Goal: Obtain resource: Obtain resource

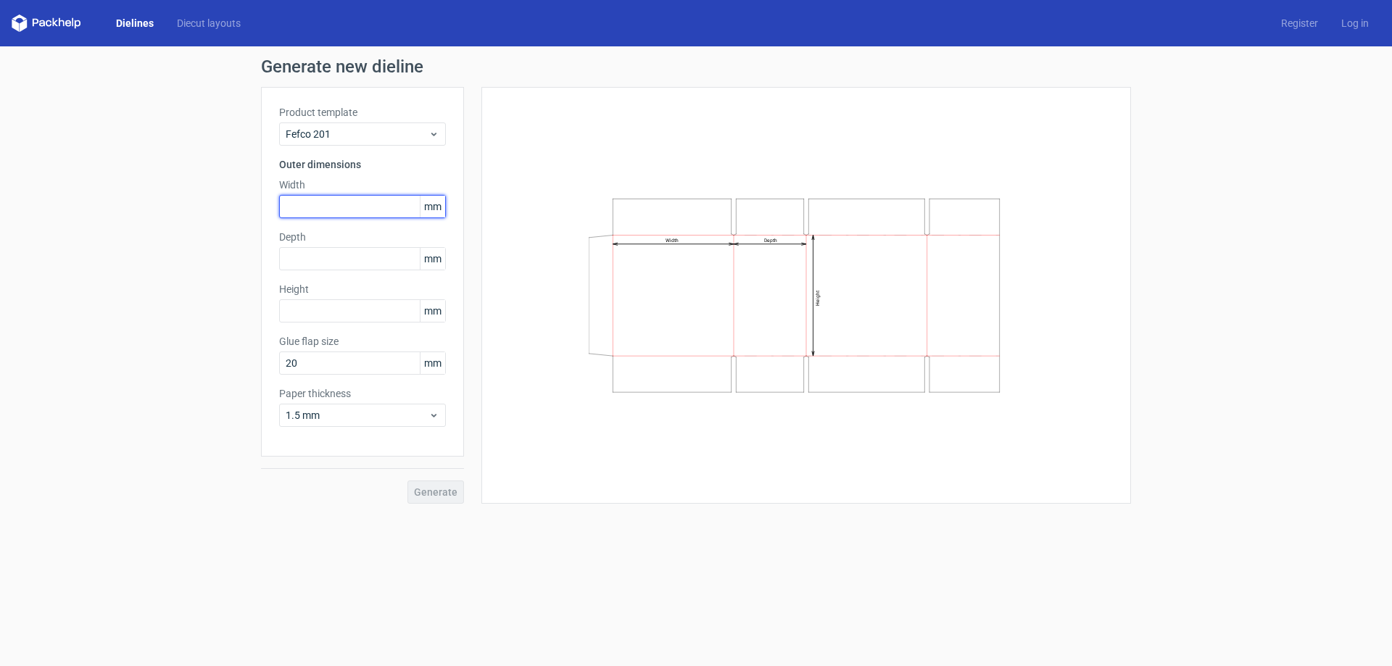
click at [346, 206] on input "text" at bounding box center [362, 206] width 167 height 23
type input "227"
click at [341, 256] on input "text" at bounding box center [362, 258] width 167 height 23
click at [336, 303] on div "Product template Fefco 201 Outer dimensions Width 227 mm Depth 2025 mm Height m…" at bounding box center [362, 272] width 203 height 370
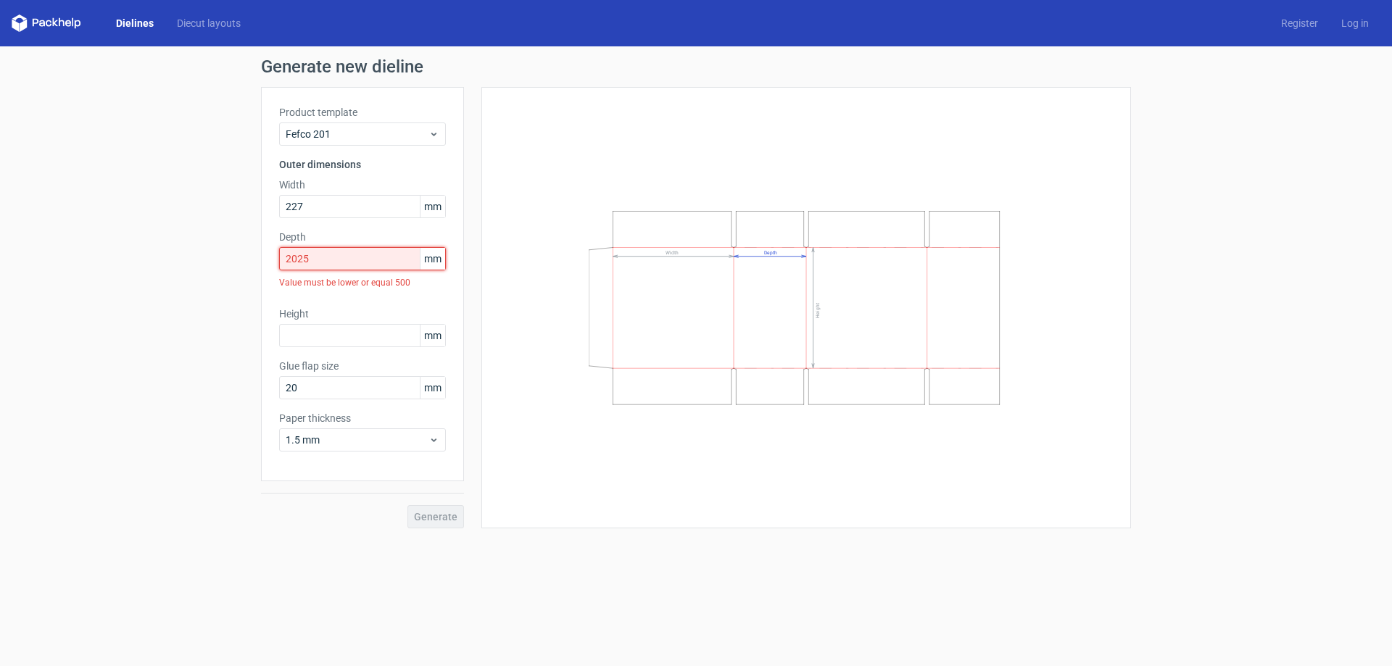
drag, startPoint x: 332, startPoint y: 265, endPoint x: 241, endPoint y: 258, distance: 91.6
click at [241, 258] on div "Generate new dieline Product template Fefco 201 Outer dimensions Width 227 mm D…" at bounding box center [696, 293] width 1392 height 494
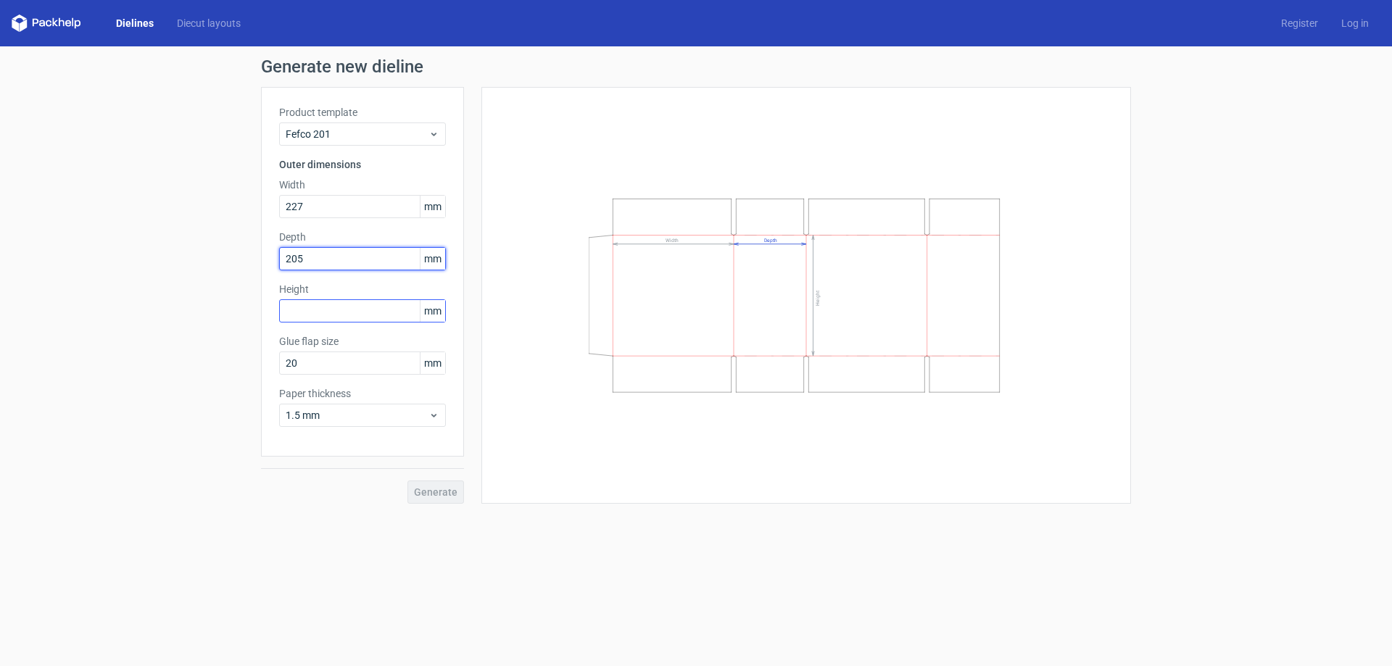
type input "205"
click at [326, 311] on input "text" at bounding box center [362, 310] width 167 height 23
type input "186"
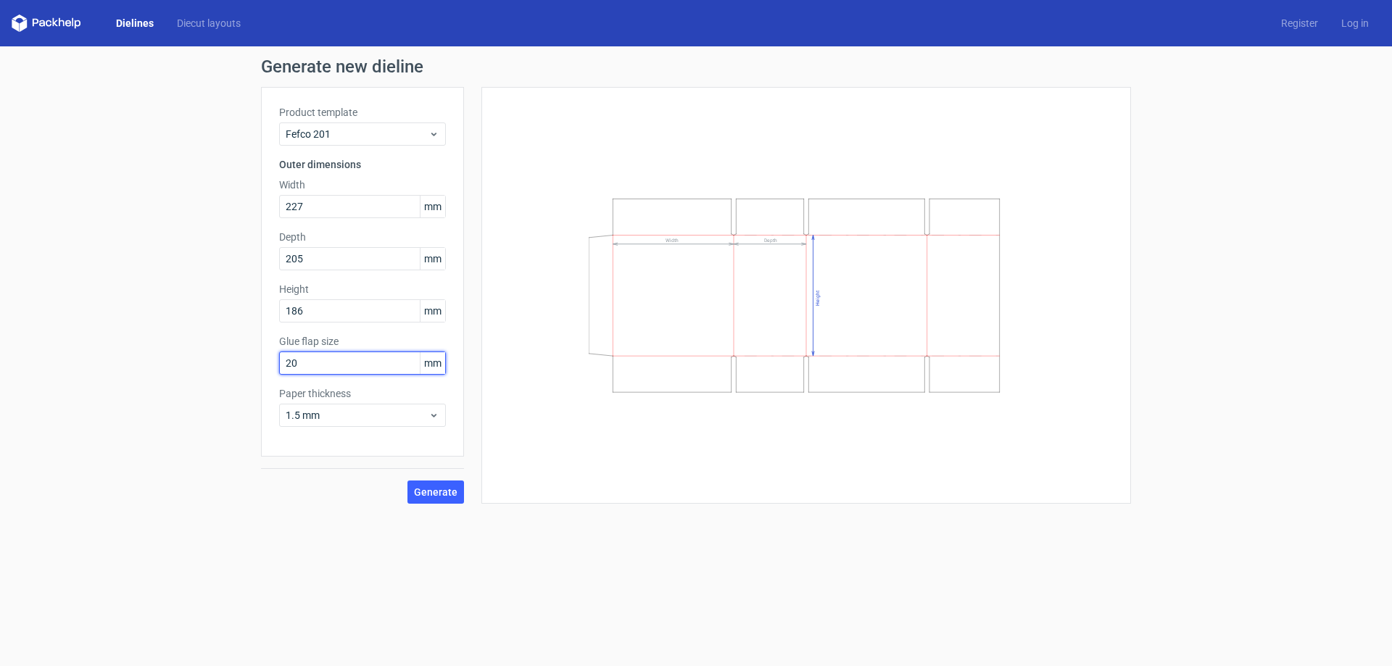
click at [371, 364] on input "20" at bounding box center [362, 363] width 167 height 23
click at [389, 421] on span "1.5 mm" at bounding box center [357, 415] width 143 height 15
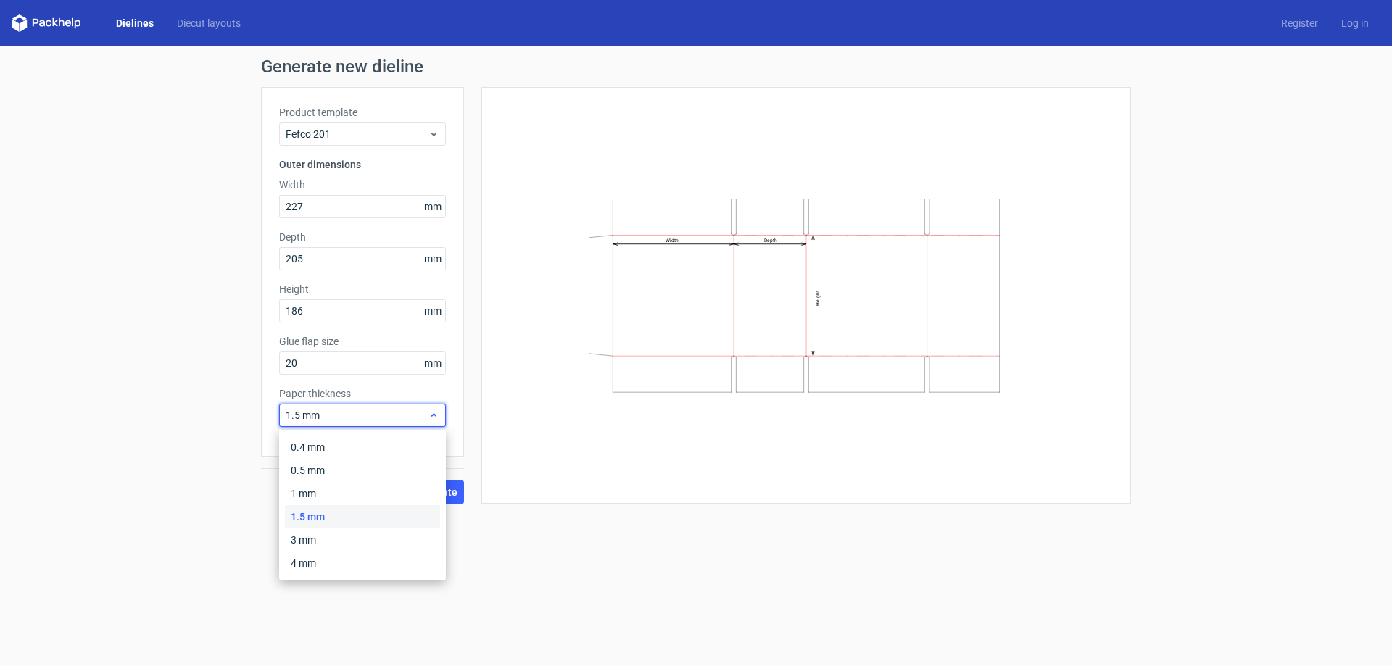
click at [344, 418] on span "1.5 mm" at bounding box center [357, 415] width 143 height 15
click at [384, 419] on span "1.5 mm" at bounding box center [357, 415] width 143 height 15
click at [355, 558] on div "4 mm" at bounding box center [362, 563] width 155 height 23
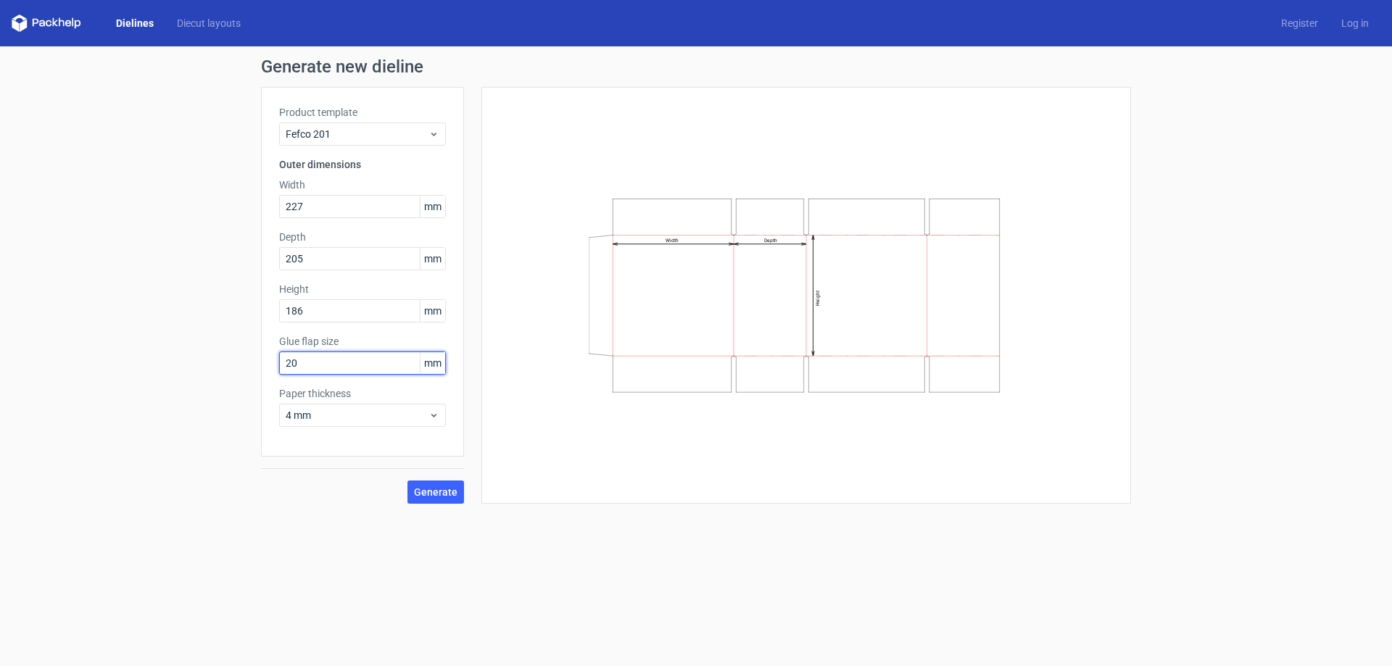
click at [341, 363] on input "20" at bounding box center [362, 363] width 167 height 23
type input "35"
click at [449, 494] on span "Generate" at bounding box center [436, 492] width 44 height 10
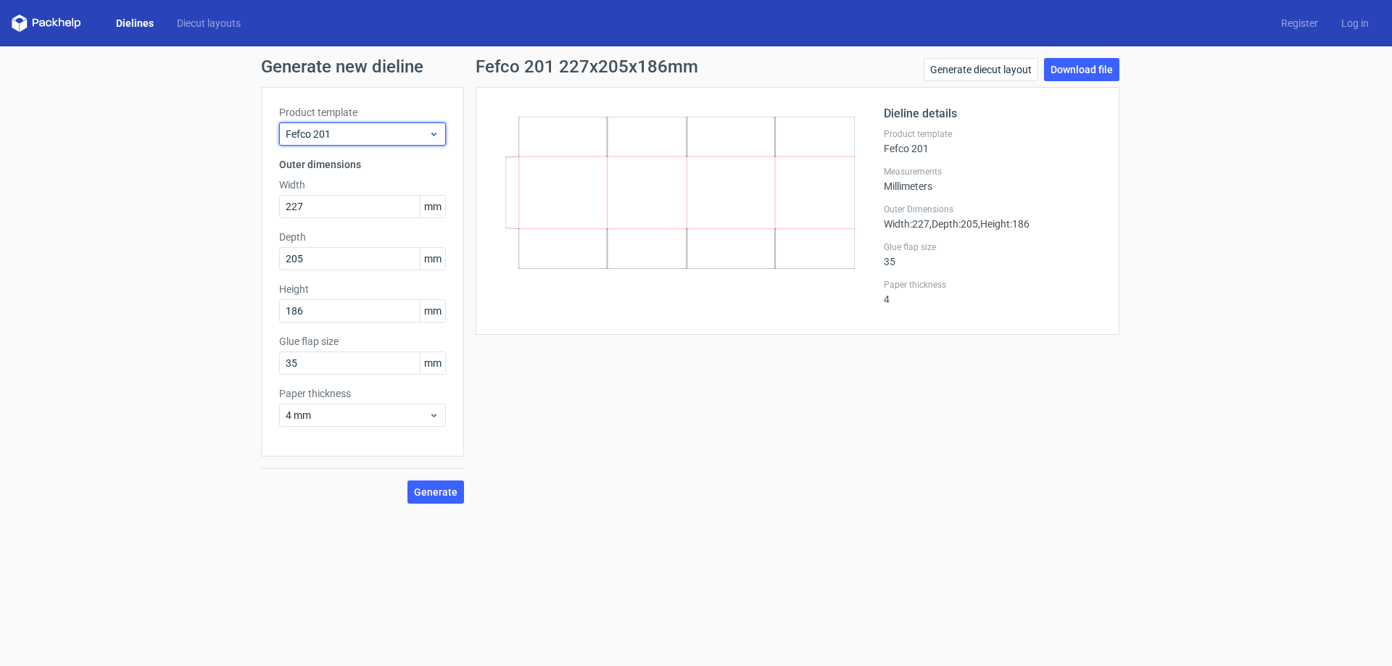
click at [370, 130] on span "Fefco 201" at bounding box center [357, 134] width 143 height 15
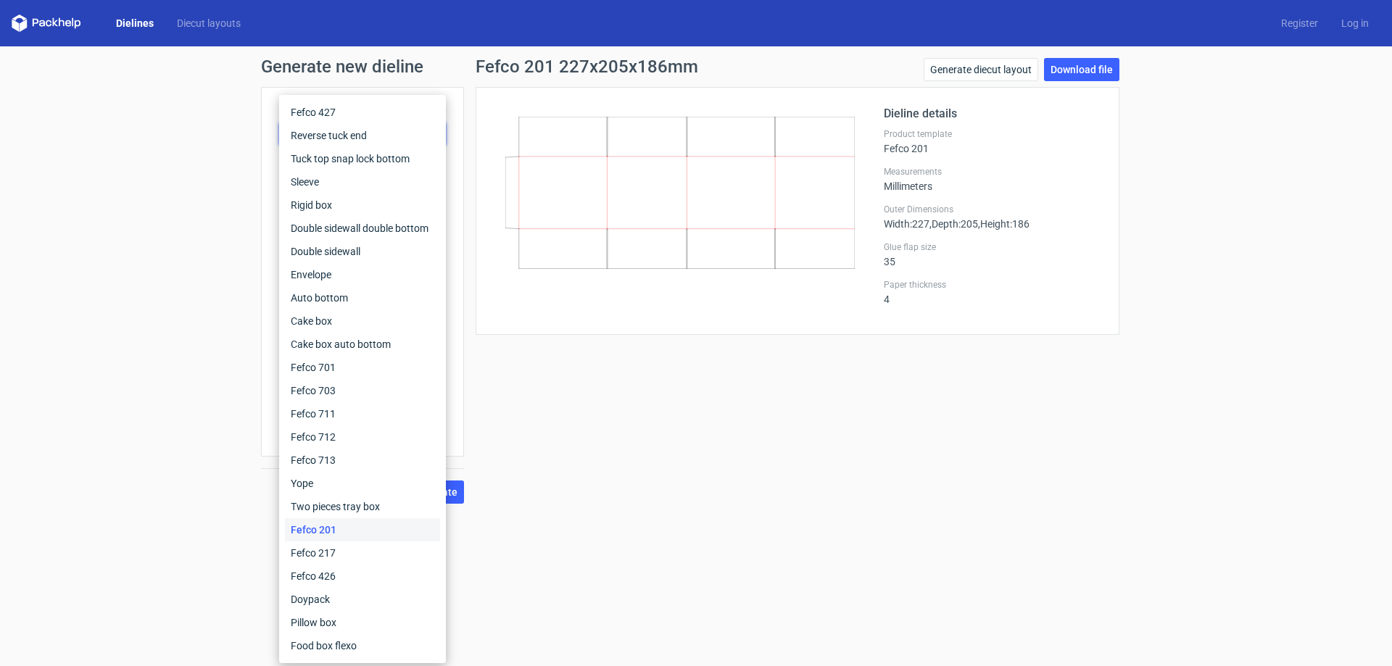
click at [591, 417] on div "Fefco 201 227x205x186mm Generate diecut layout Download file Dieline details Pr…" at bounding box center [797, 281] width 667 height 446
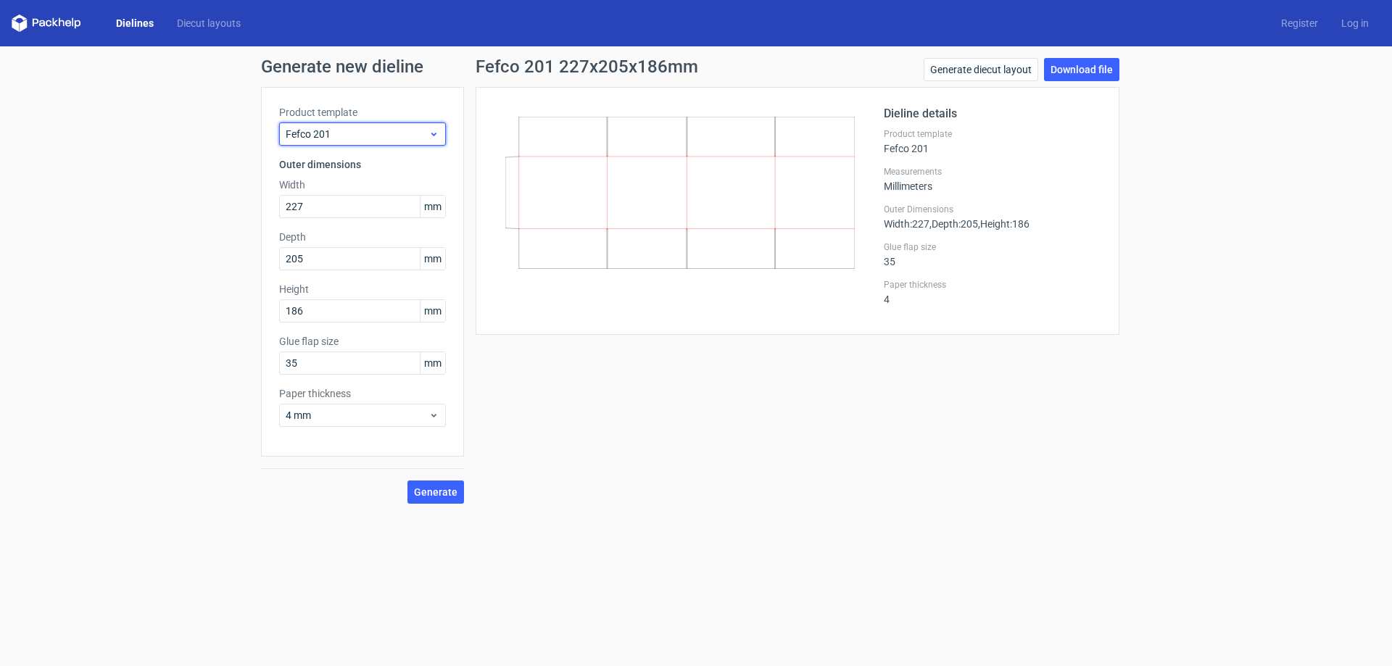
click at [436, 132] on icon at bounding box center [433, 134] width 11 height 12
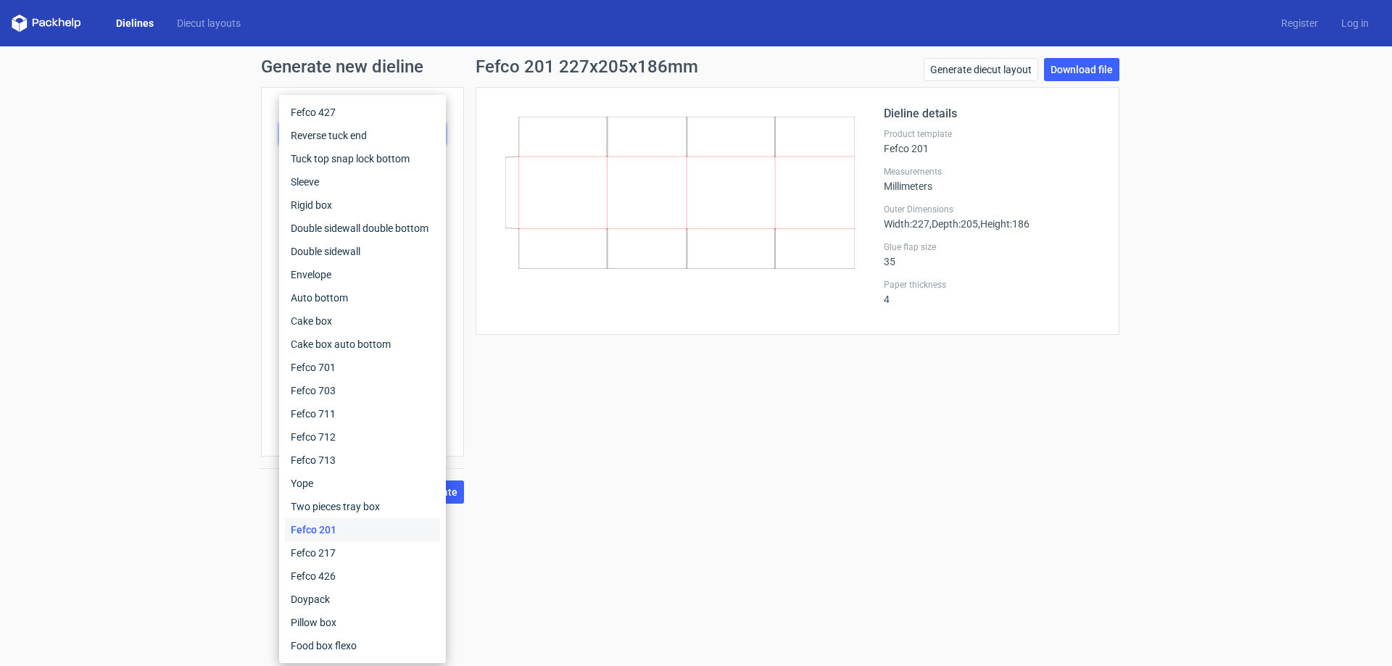
click at [822, 452] on div "Fefco 201 227x205x186mm Generate diecut layout Download file Dieline details Pr…" at bounding box center [797, 281] width 667 height 446
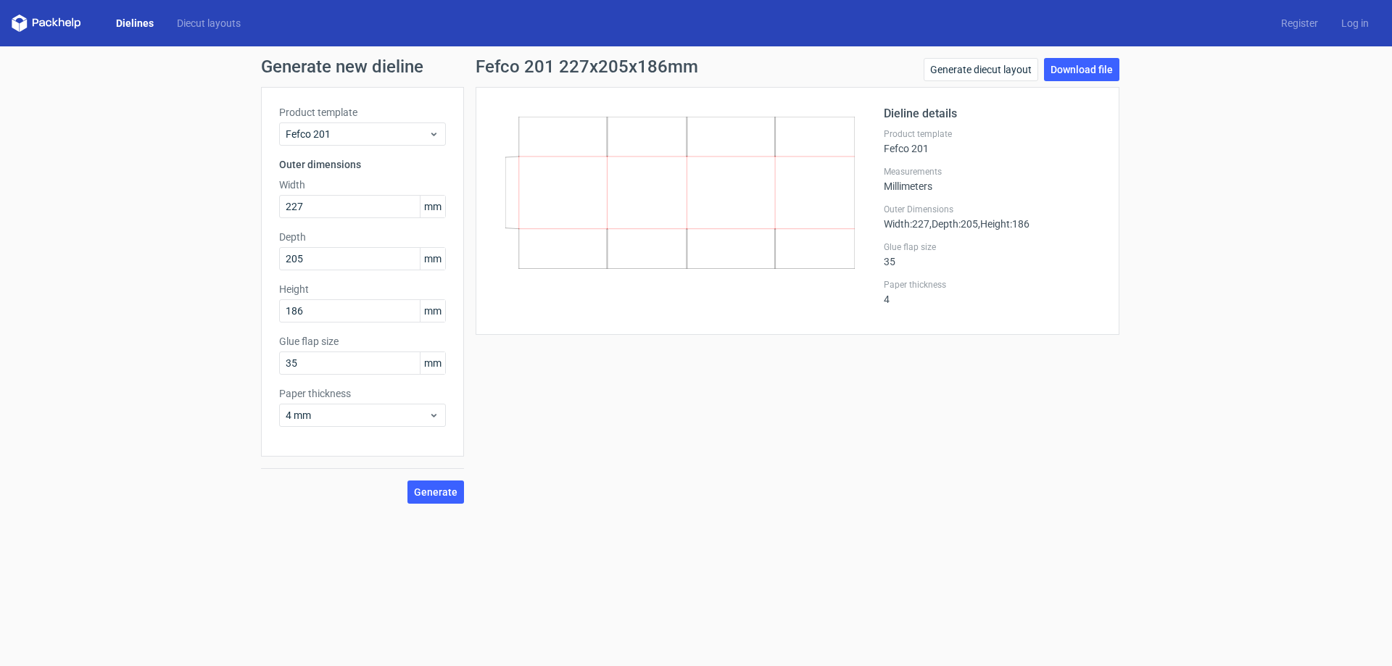
click at [655, 144] on icon at bounding box center [679, 193] width 349 height 152
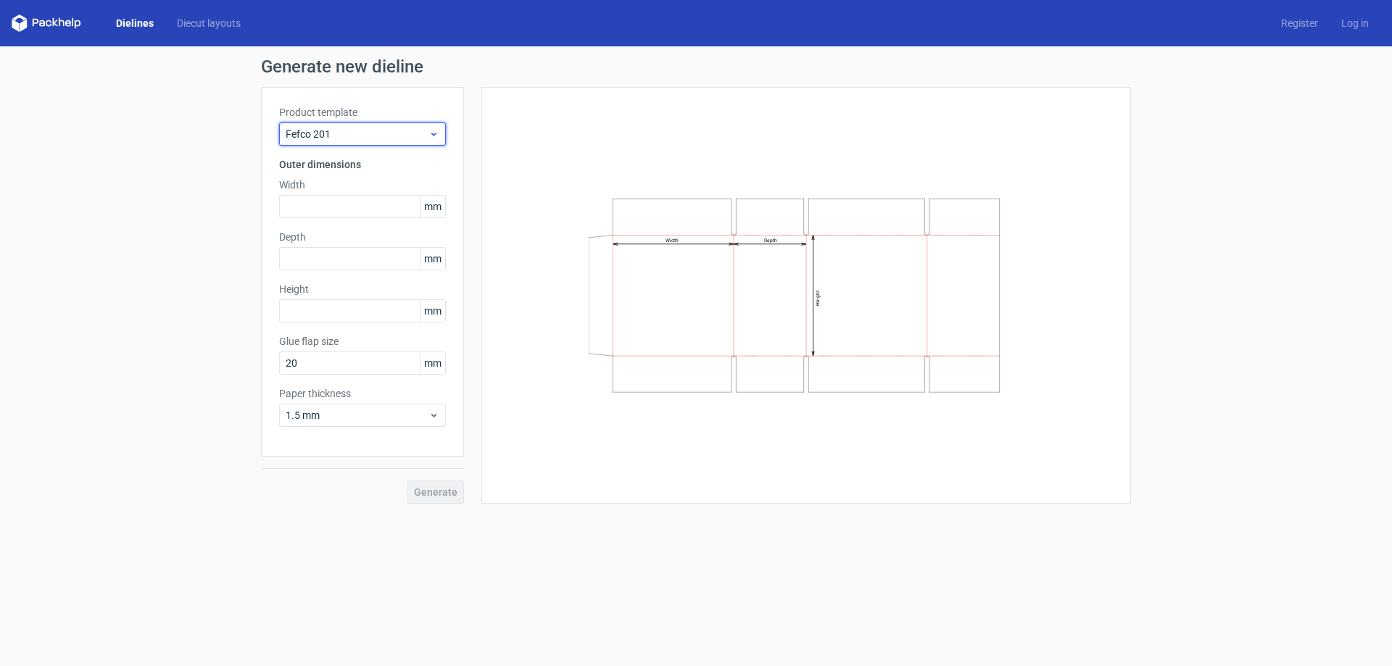
click at [354, 129] on span "Fefco 201" at bounding box center [357, 134] width 143 height 15
